Goal: Communication & Community: Answer question/provide support

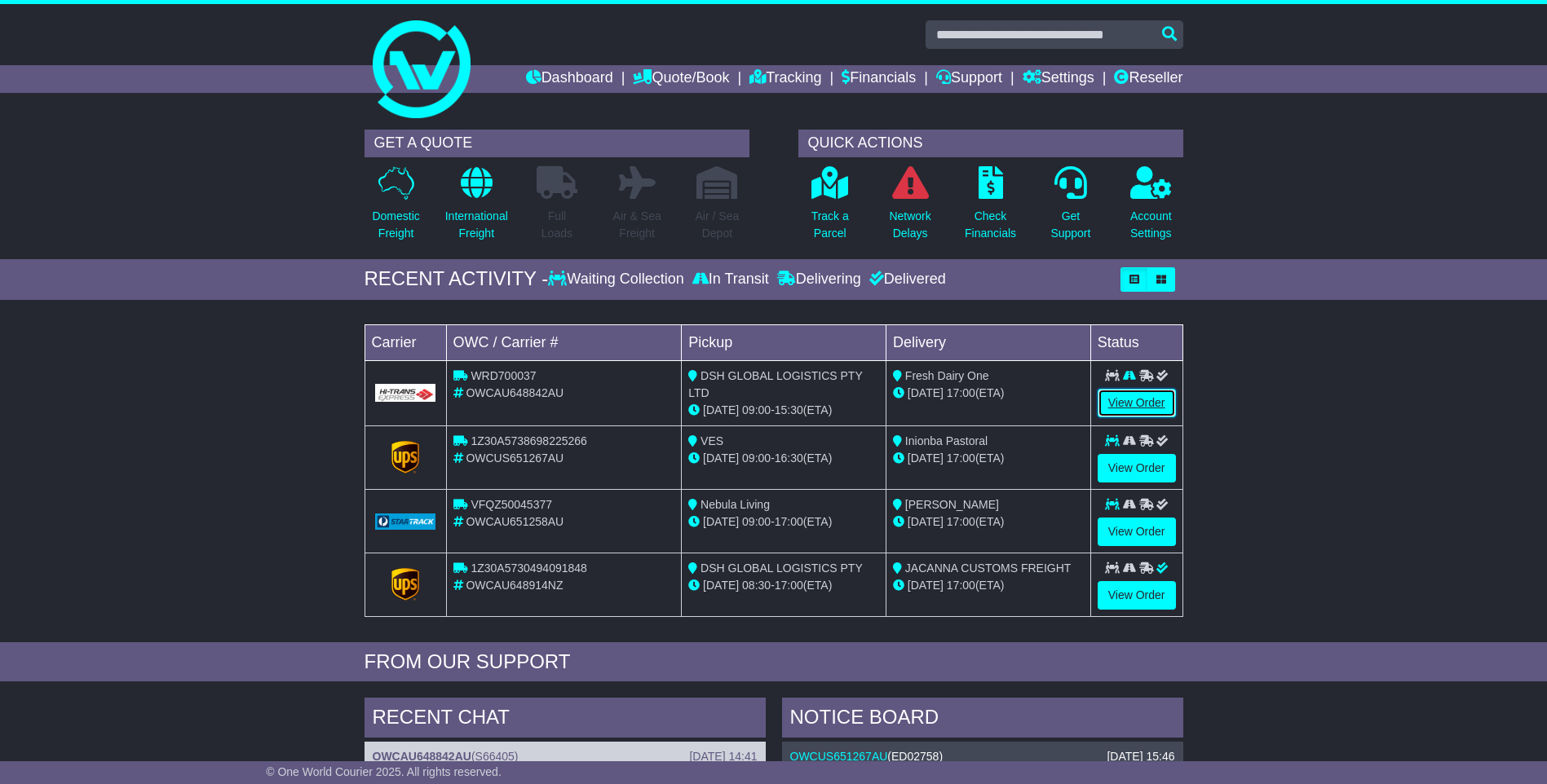
click at [1121, 409] on link "View Order" at bounding box center [1137, 403] width 79 height 29
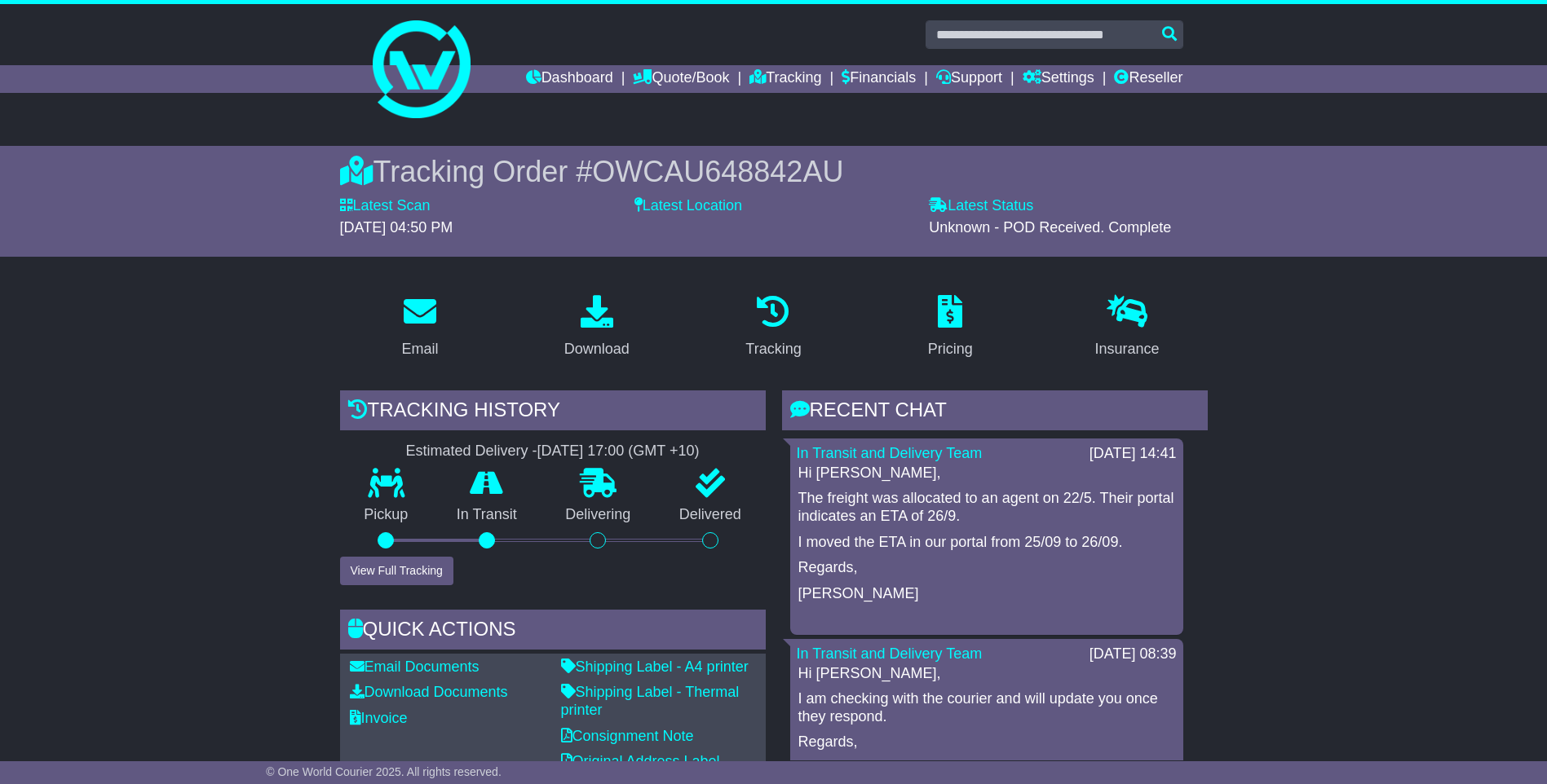
scroll to position [163, 0]
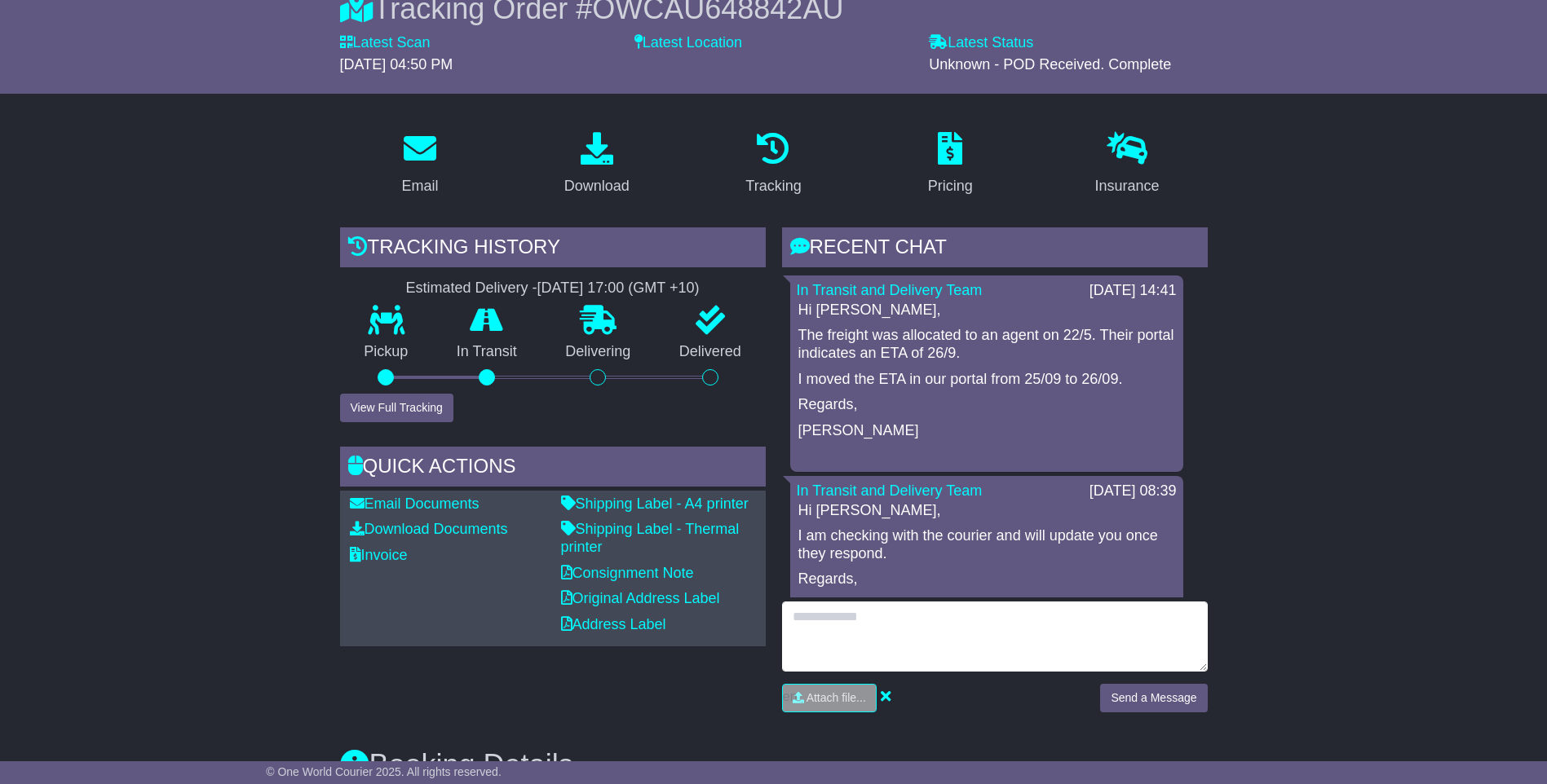
click at [1055, 619] on textarea at bounding box center [995, 637] width 426 height 70
type textarea "*"
type textarea "**********"
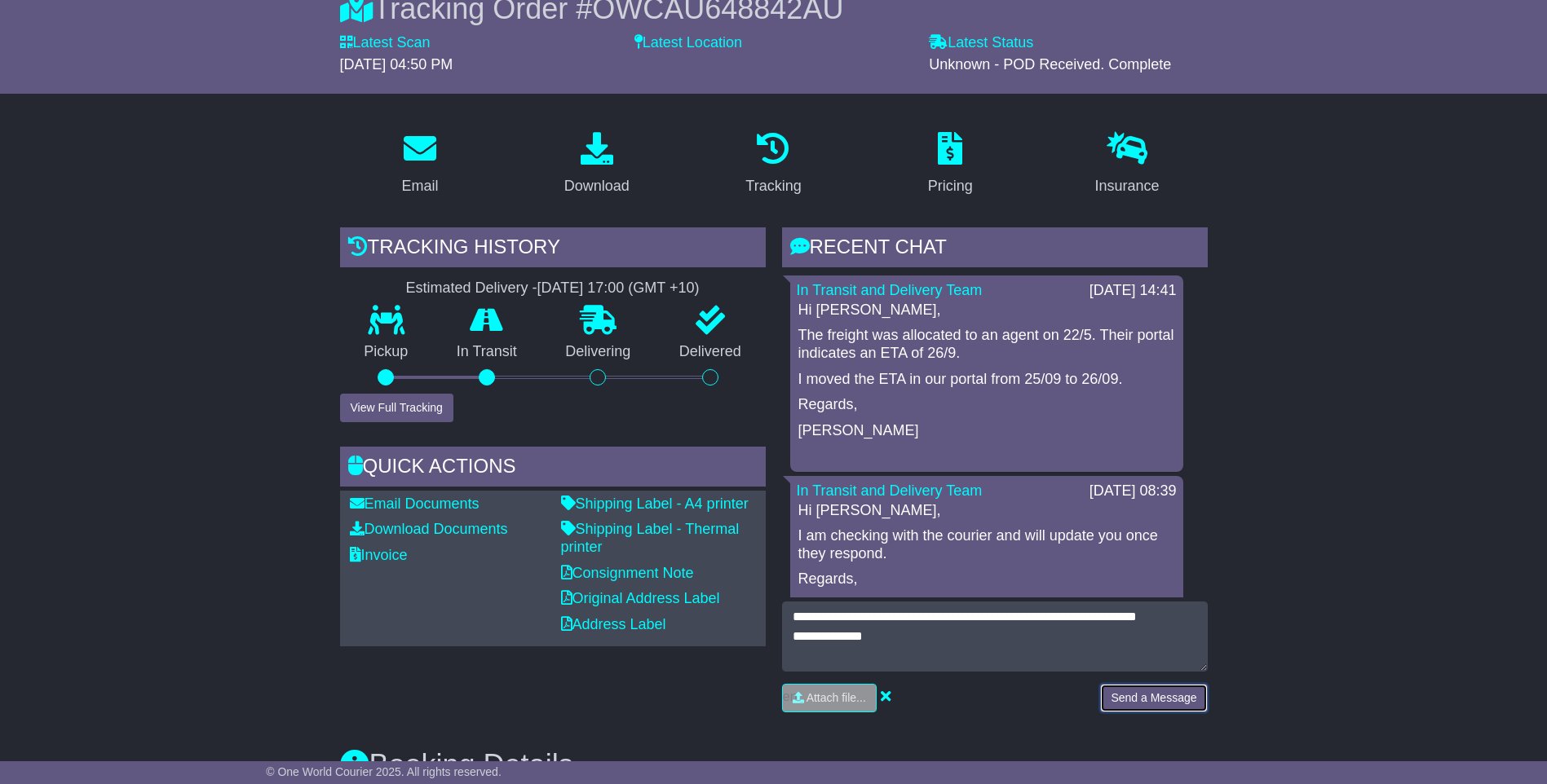
click at [1154, 702] on button "Send a Message" at bounding box center [1154, 698] width 107 height 29
